Goal: Transaction & Acquisition: Register for event/course

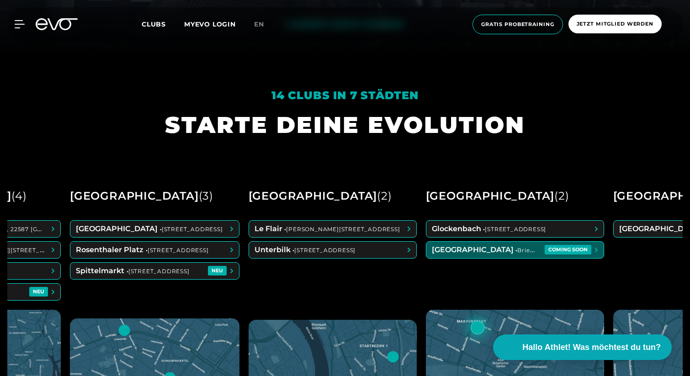
scroll to position [0, 126]
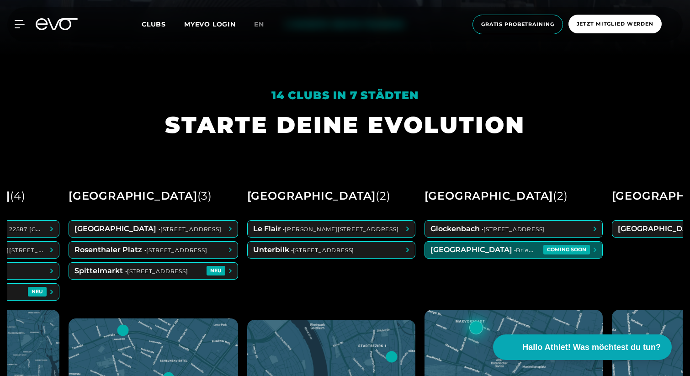
click at [576, 253] on span at bounding box center [513, 250] width 177 height 16
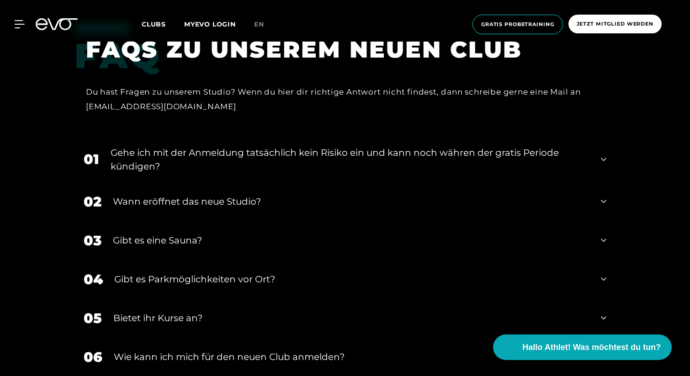
scroll to position [1890, 0]
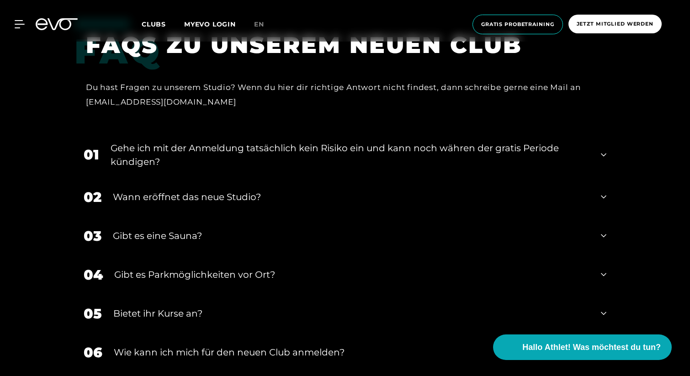
click at [322, 255] on div "04 Gibt es Parkmöglichkeiten vor Ort?" at bounding box center [344, 274] width 541 height 39
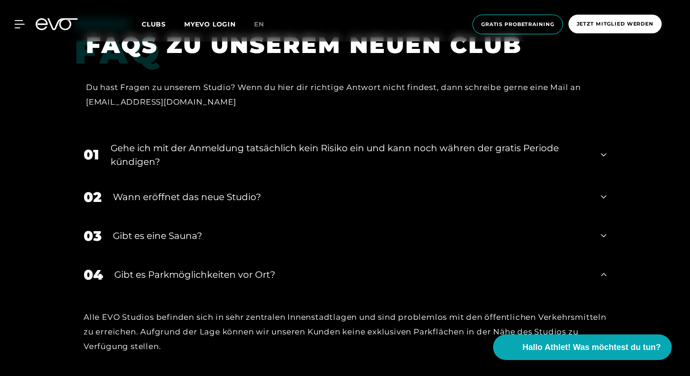
click at [322, 255] on div "04 Gibt es Parkmöglichkeiten vor Ort?" at bounding box center [344, 274] width 541 height 39
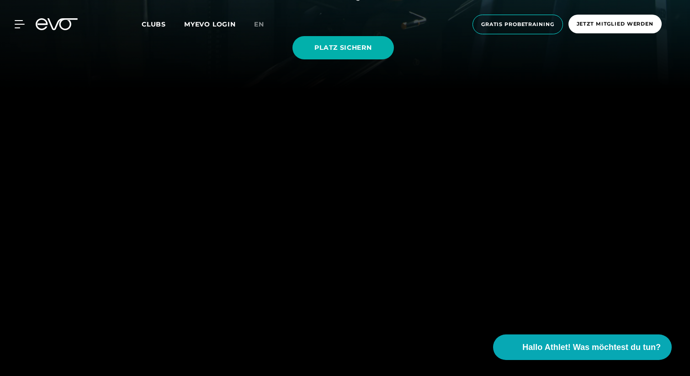
scroll to position [0, 0]
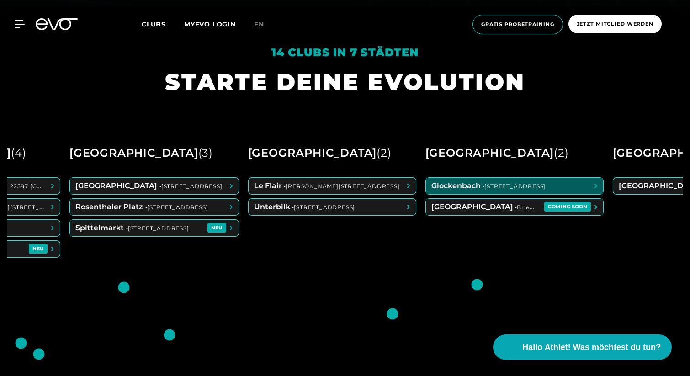
scroll to position [0, 126]
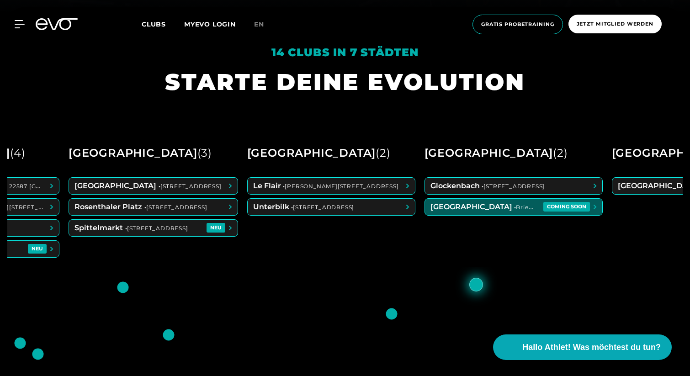
drag, startPoint x: 502, startPoint y: 208, endPoint x: 527, endPoint y: 226, distance: 30.8
click at [566, 204] on span at bounding box center [513, 207] width 177 height 16
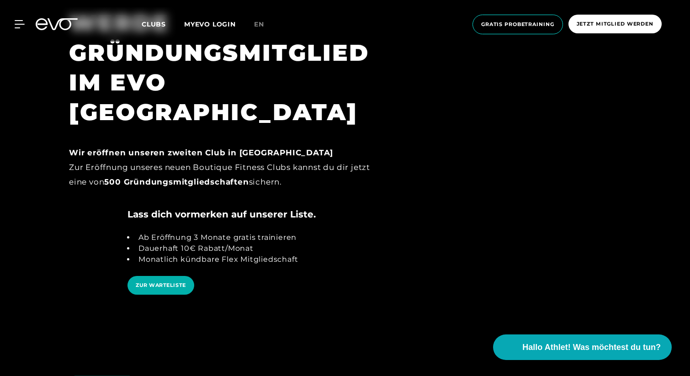
scroll to position [1527, 0]
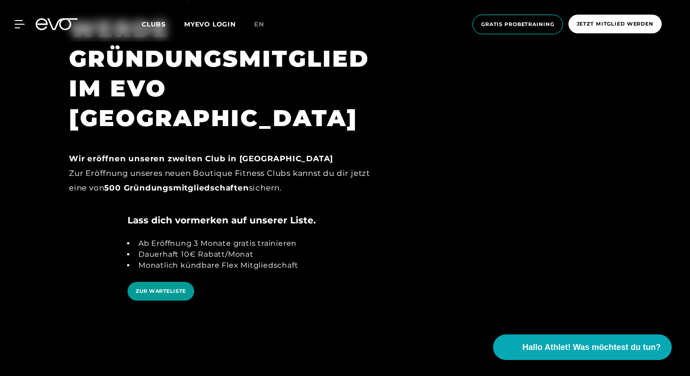
click at [184, 282] on link "ZUR WARTELISTE" at bounding box center [160, 291] width 67 height 19
